Goal: Transaction & Acquisition: Purchase product/service

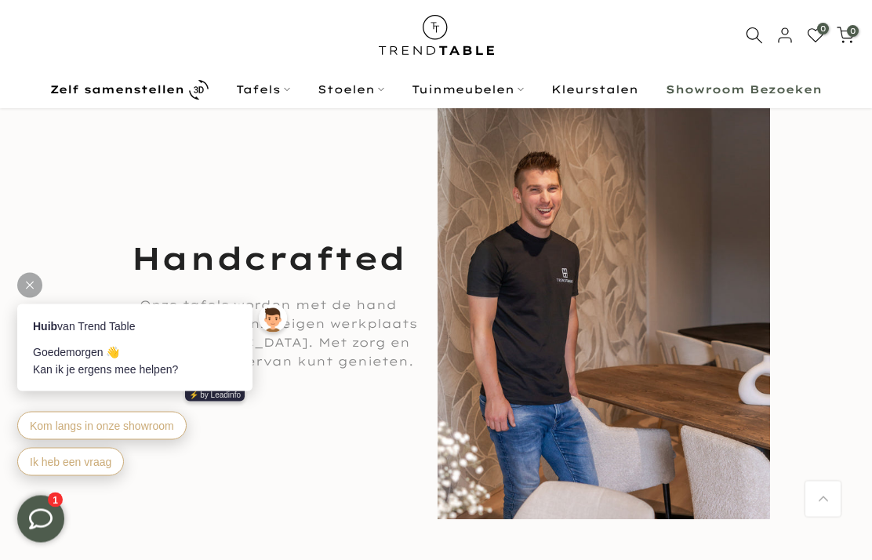
scroll to position [1851, 0]
click at [274, 95] on link "Tafels" at bounding box center [264, 89] width 82 height 19
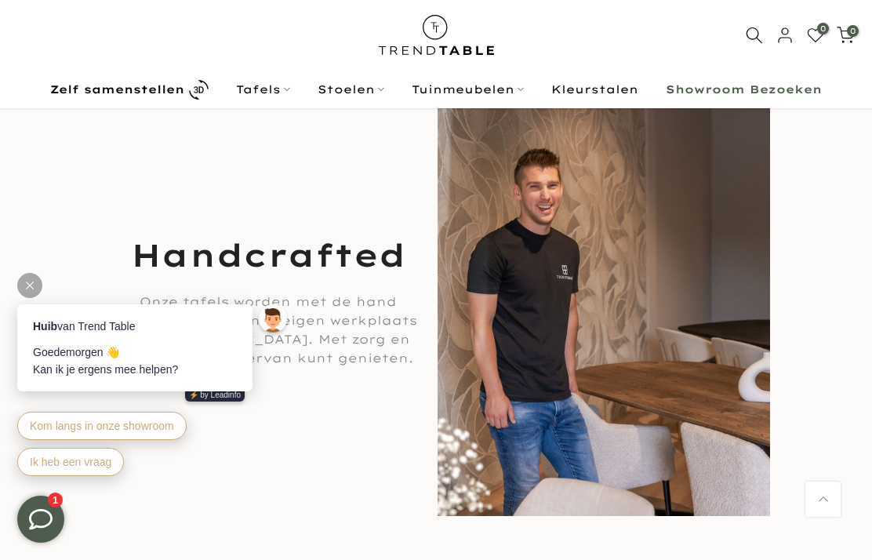
click at [272, 94] on link "Tafels" at bounding box center [264, 89] width 82 height 19
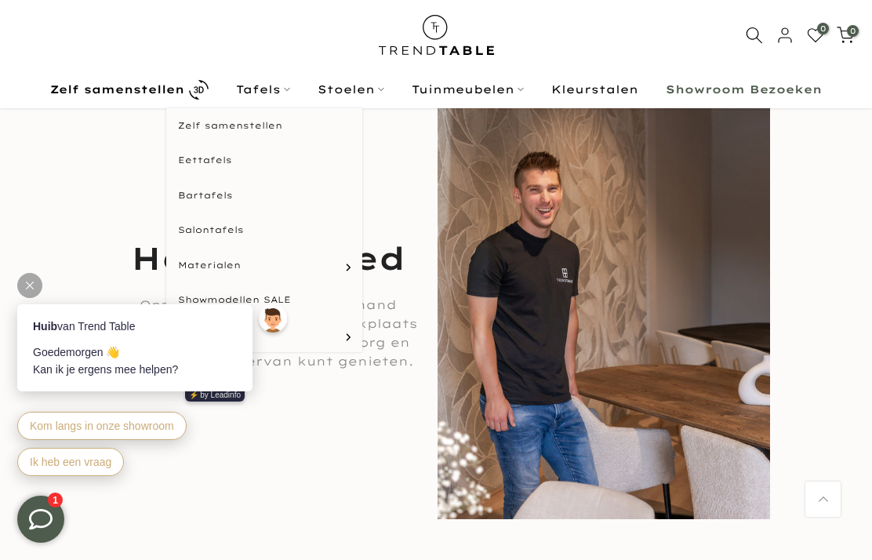
click at [224, 160] on link "Eettafels" at bounding box center [264, 160] width 196 height 35
click at [212, 169] on link "Eettafels" at bounding box center [264, 160] width 196 height 35
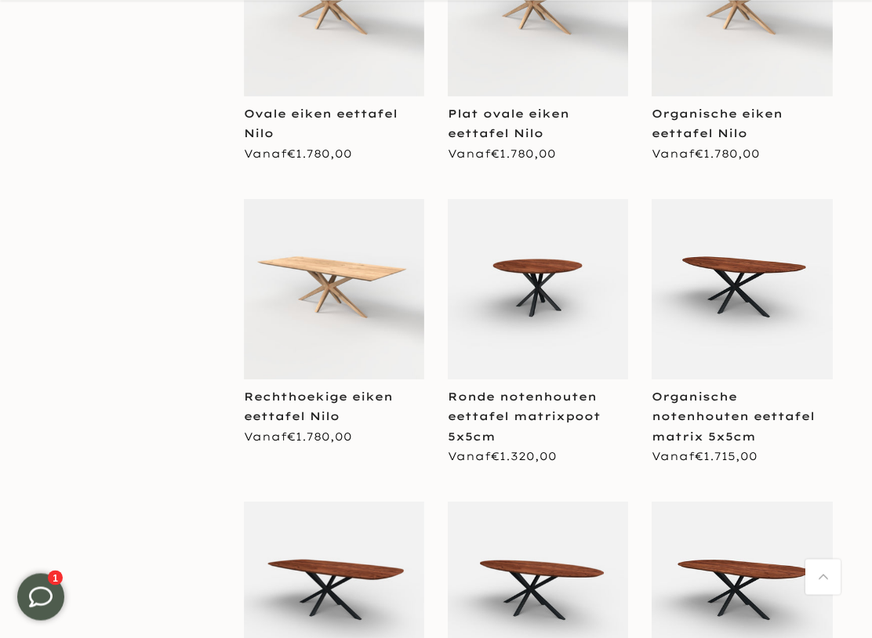
scroll to position [2204, 0]
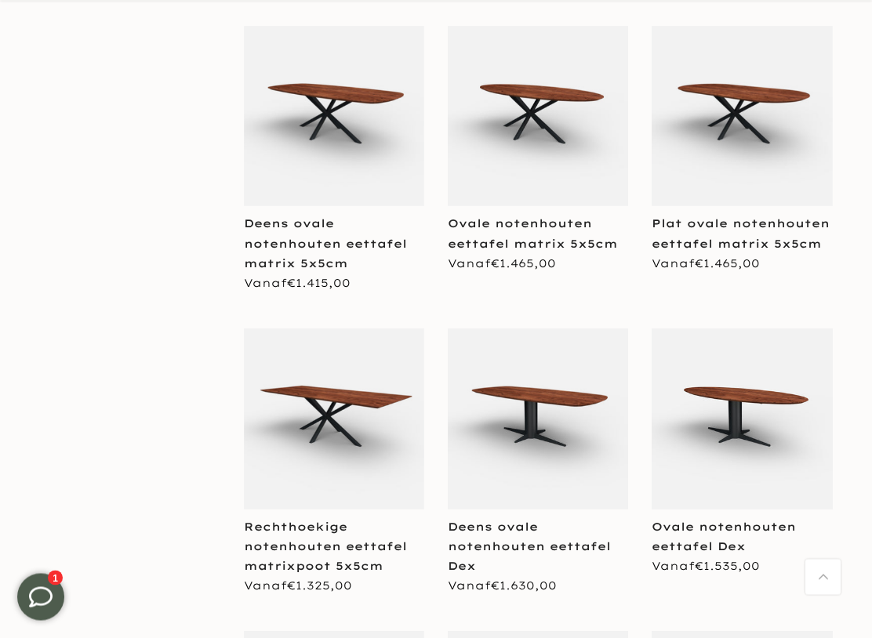
scroll to position [2694, 0]
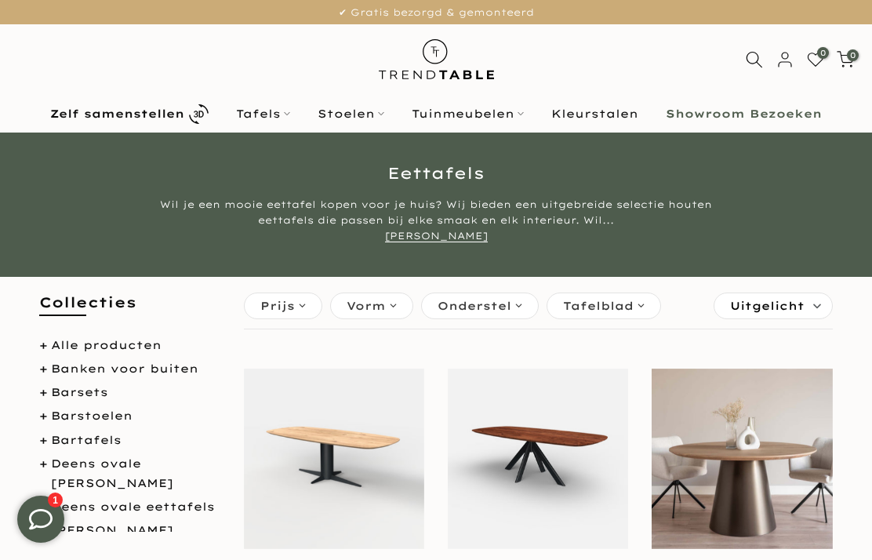
click at [274, 123] on link "Tafels" at bounding box center [264, 113] width 82 height 19
click at [270, 122] on link "Tafels" at bounding box center [264, 113] width 82 height 19
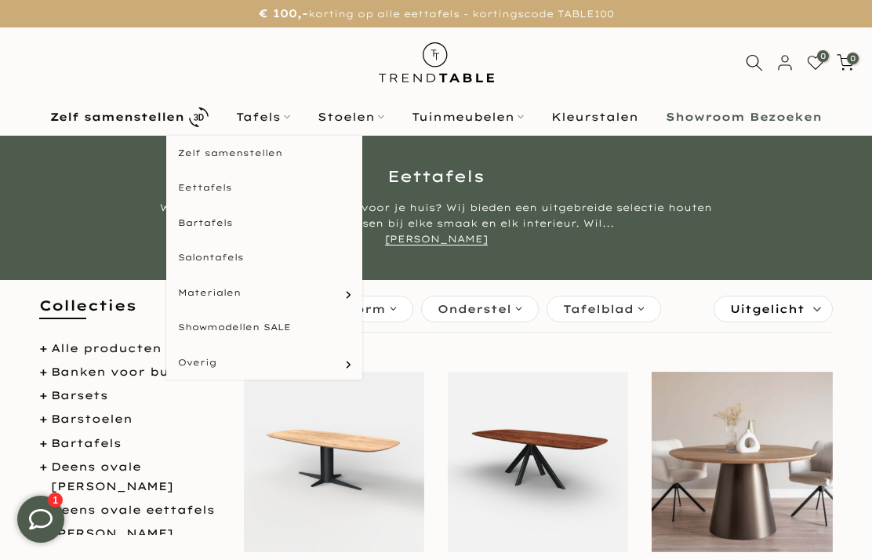
click at [225, 266] on link "Salontafels" at bounding box center [264, 257] width 196 height 35
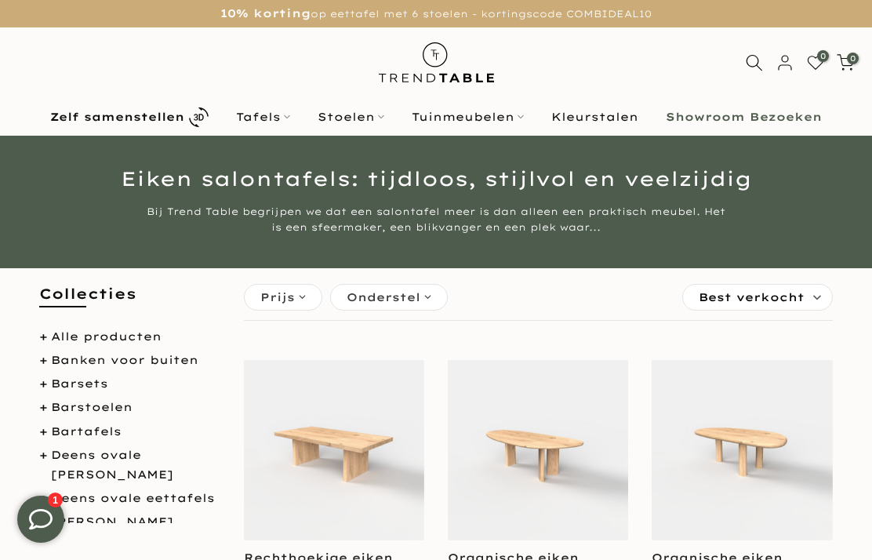
click at [779, 305] on span "Best verkocht" at bounding box center [752, 297] width 106 height 25
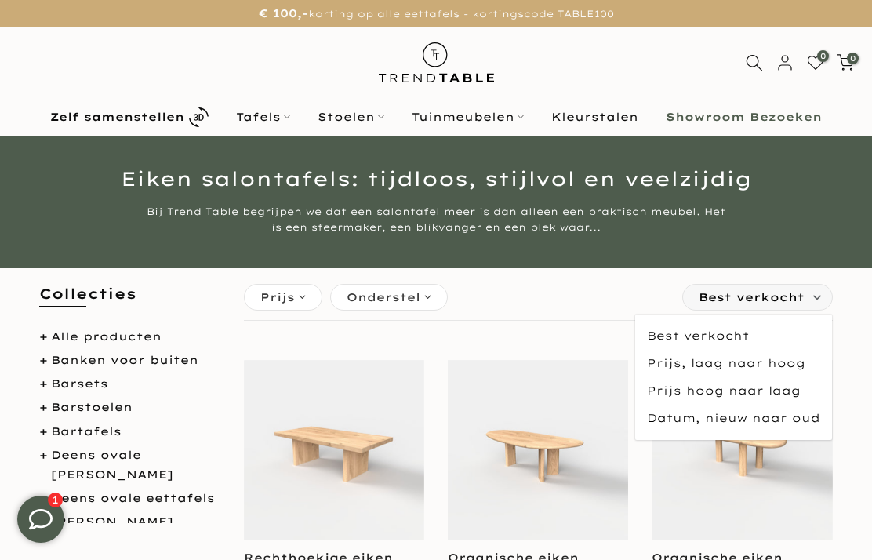
click at [749, 369] on span "Prijs, laag naar hoog" at bounding box center [733, 363] width 197 height 27
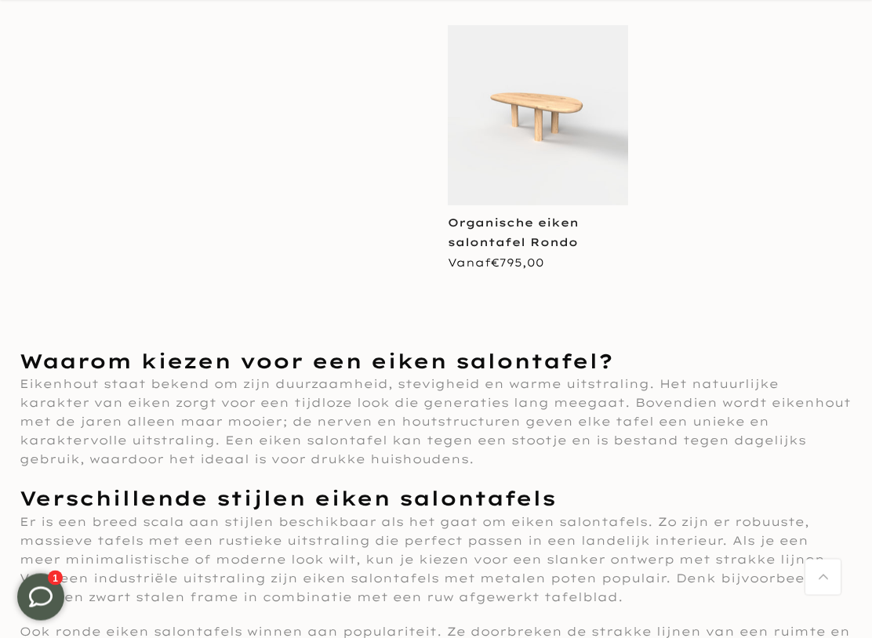
scroll to position [615, 0]
